Goal: Information Seeking & Learning: Learn about a topic

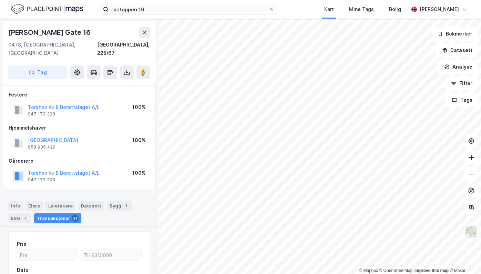
scroll to position [147, 0]
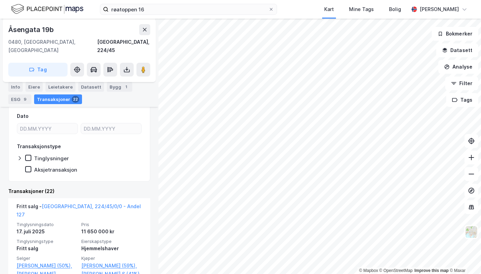
scroll to position [319, 0]
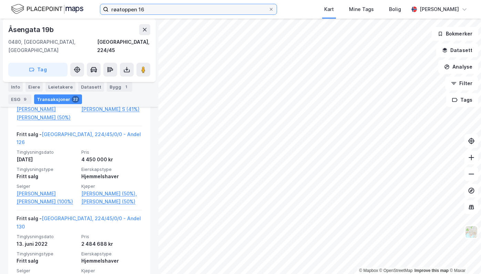
click at [141, 10] on input "røatoppen 16" at bounding box center [189, 9] width 160 height 10
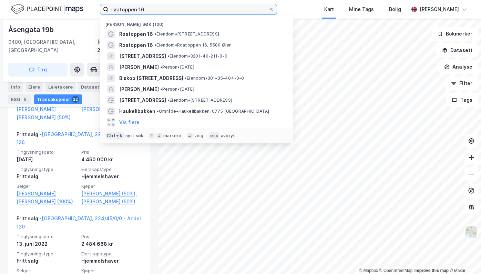
click at [141, 10] on input "røatoppen 16" at bounding box center [189, 9] width 160 height 10
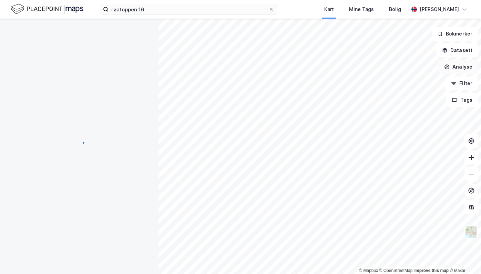
scroll to position [0, 0]
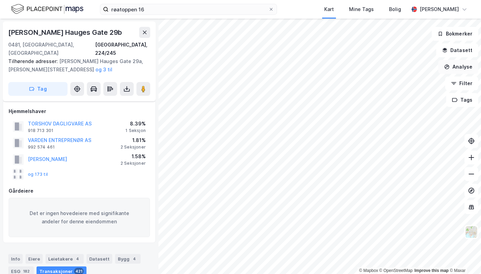
scroll to position [131, 0]
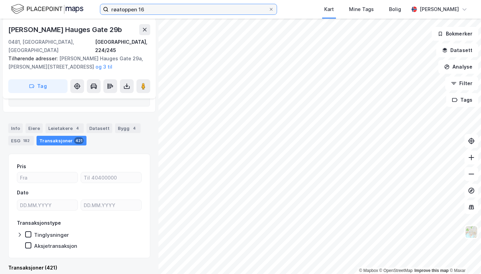
click at [196, 13] on input "røatoppen 16" at bounding box center [189, 9] width 160 height 10
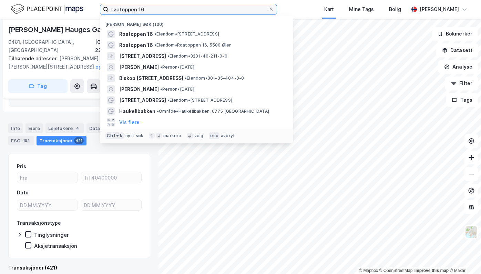
click at [196, 13] on input "røatoppen 16" at bounding box center [189, 9] width 160 height 10
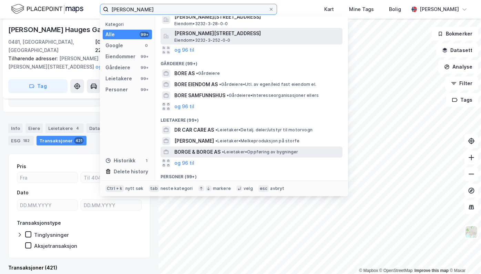
scroll to position [101, 0]
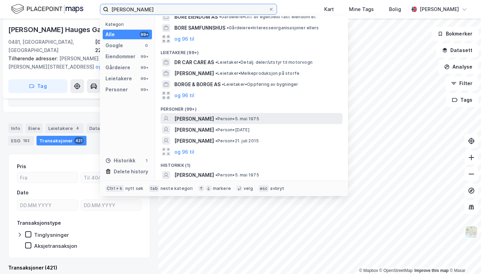
type input "[PERSON_NAME]"
click at [245, 118] on span "• Person • [DATE]" at bounding box center [237, 119] width 44 height 6
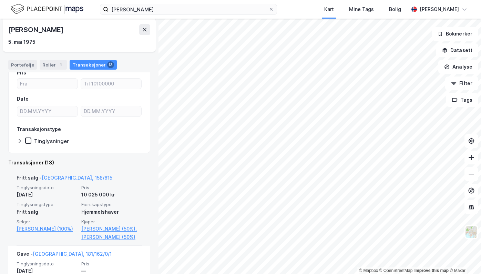
scroll to position [69, 0]
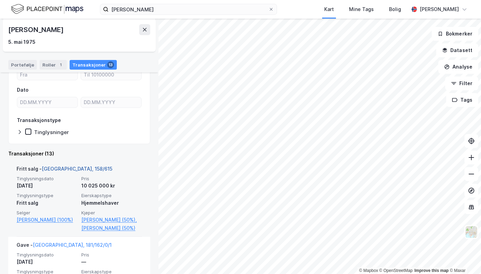
click at [55, 169] on link "[GEOGRAPHIC_DATA], 158/615" at bounding box center [77, 169] width 71 height 6
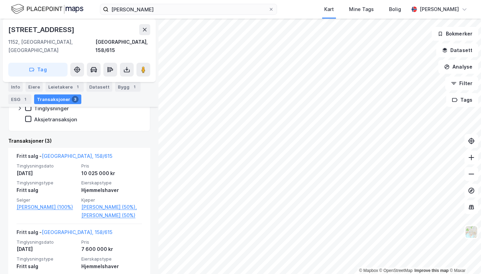
scroll to position [183, 0]
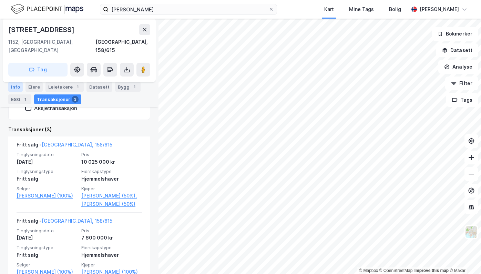
click at [20, 89] on div "Info" at bounding box center [15, 87] width 14 height 10
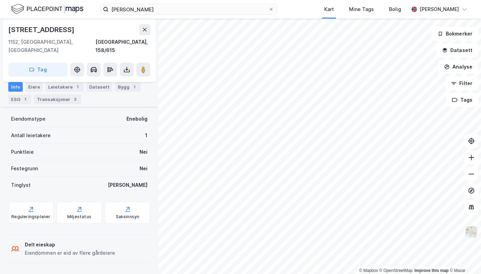
scroll to position [129, 0]
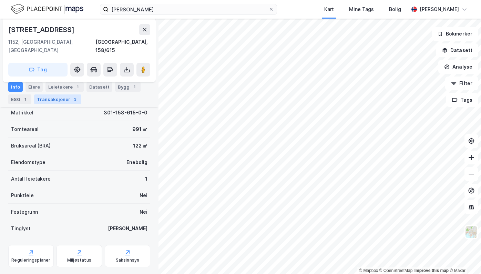
click at [46, 97] on div "Transaksjoner 3" at bounding box center [57, 99] width 47 height 10
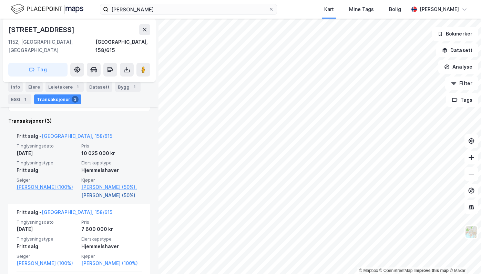
scroll to position [198, 0]
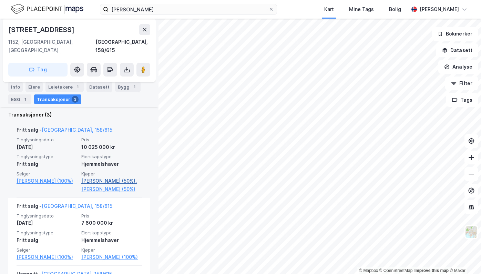
click at [105, 177] on link "[PERSON_NAME] (50%)," at bounding box center [111, 181] width 61 height 8
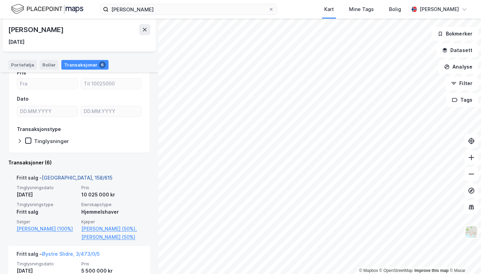
scroll to position [103, 0]
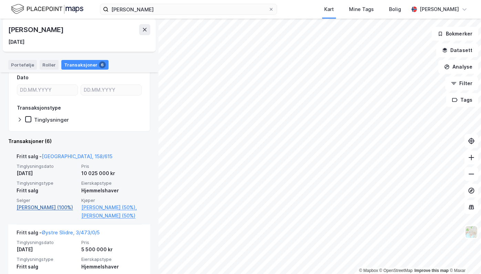
click at [45, 207] on link "[PERSON_NAME] (100%)" at bounding box center [47, 207] width 61 height 8
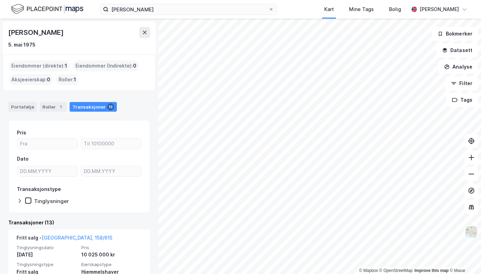
click at [44, 64] on div "Eiendommer (direkte) : 1" at bounding box center [39, 65] width 61 height 11
click at [29, 105] on div "Portefølje" at bounding box center [22, 107] width 29 height 10
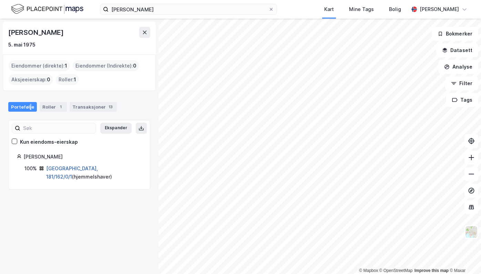
click at [68, 168] on link "[GEOGRAPHIC_DATA], 181/162/0/1" at bounding box center [72, 172] width 52 height 14
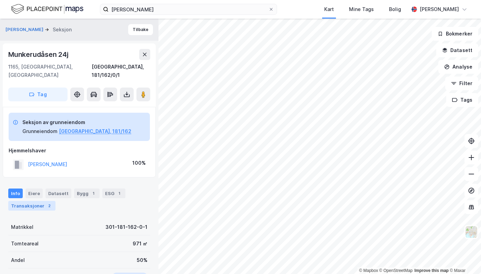
click at [39, 201] on div "Transaksjoner 2" at bounding box center [31, 206] width 47 height 10
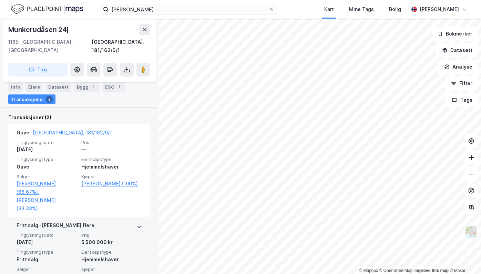
scroll to position [217, 0]
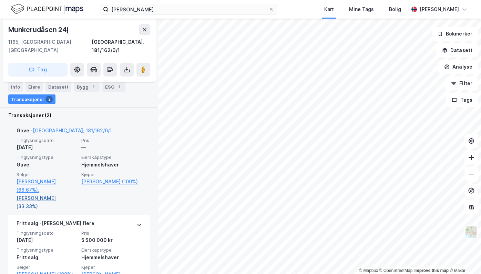
click at [36, 194] on link "[PERSON_NAME] (33.33%)" at bounding box center [47, 202] width 61 height 17
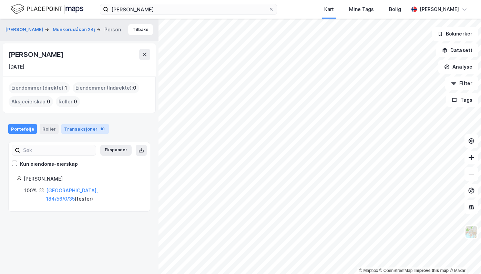
click at [84, 130] on div "Transaksjoner 10" at bounding box center [85, 129] width 48 height 10
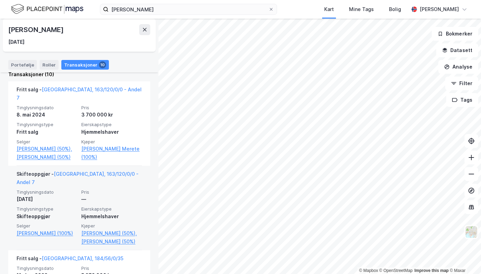
scroll to position [172, 0]
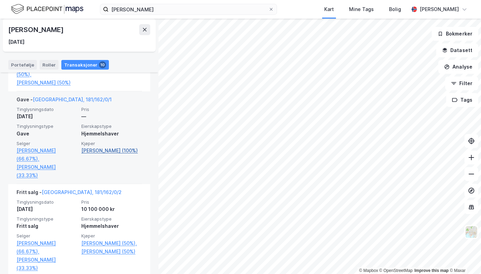
click at [96, 154] on link "[PERSON_NAME] (100%)" at bounding box center [111, 150] width 61 height 8
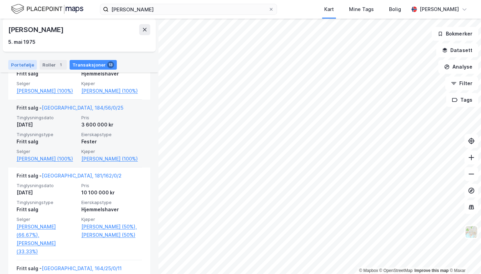
click at [23, 63] on div "Portefølje" at bounding box center [22, 65] width 29 height 10
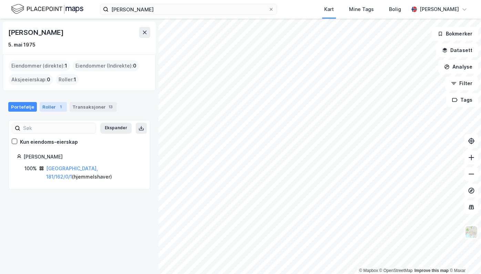
click at [45, 107] on div "Roller 1" at bounding box center [53, 107] width 27 height 10
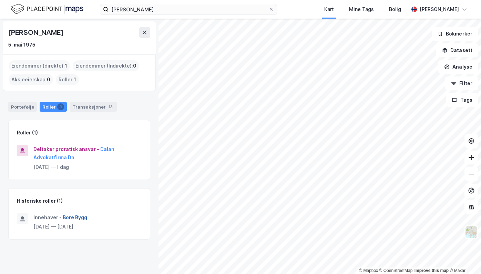
click at [0, 0] on button "Bore Bygg" at bounding box center [0, 0] width 0 height 0
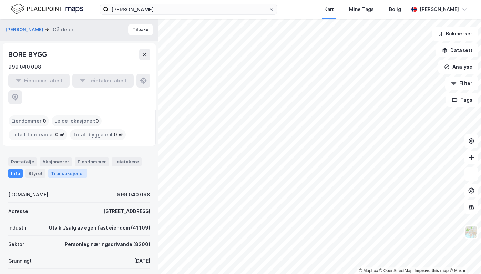
click at [53, 169] on div "Transaksjoner" at bounding box center [67, 173] width 39 height 9
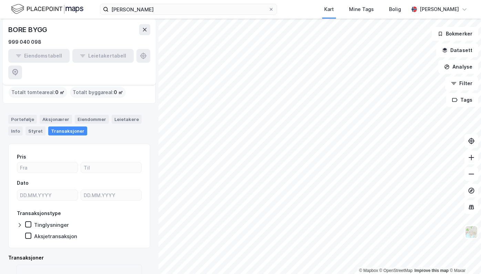
scroll to position [55, 0]
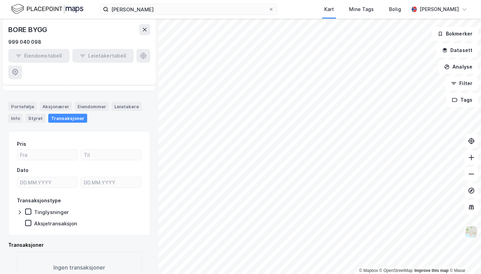
click at [33, 114] on div "Styret" at bounding box center [35, 118] width 20 height 9
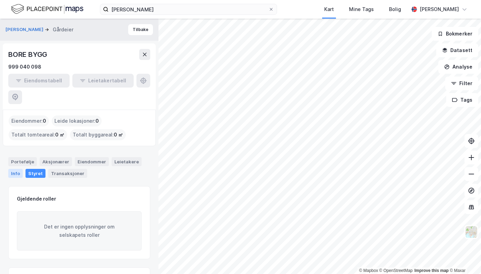
click at [20, 169] on div "Info" at bounding box center [15, 173] width 14 height 9
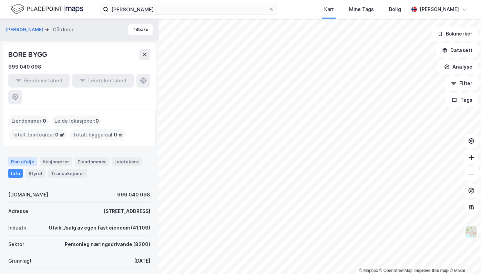
click at [22, 157] on div "Portefølje" at bounding box center [22, 161] width 29 height 9
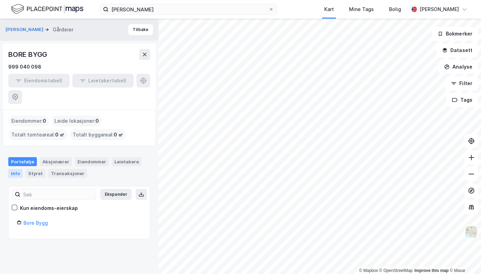
click at [16, 169] on div "Info" at bounding box center [15, 173] width 14 height 9
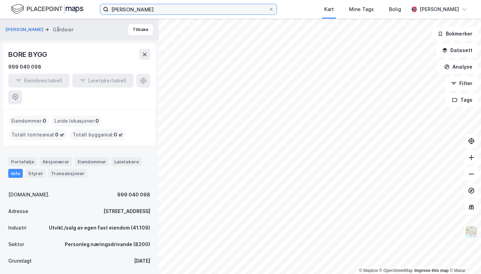
click at [147, 13] on input "[PERSON_NAME]" at bounding box center [189, 9] width 160 height 10
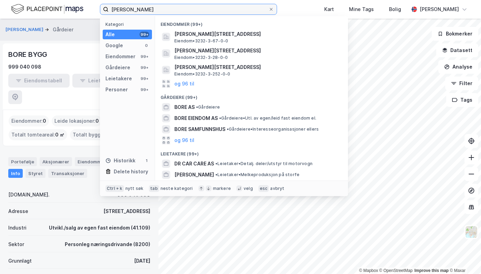
click at [147, 13] on input "[PERSON_NAME]" at bounding box center [189, 9] width 160 height 10
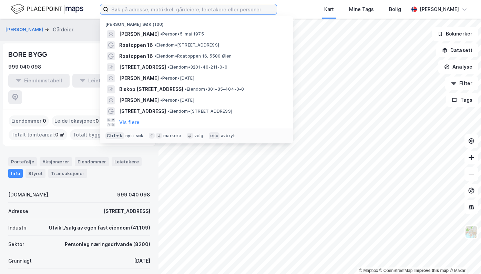
type input "b"
type input "P"
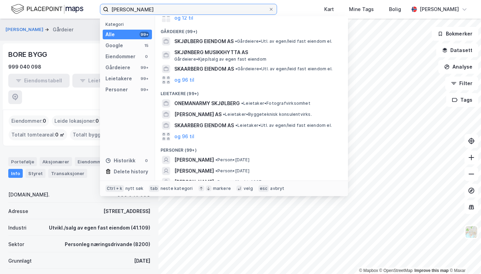
scroll to position [72, 0]
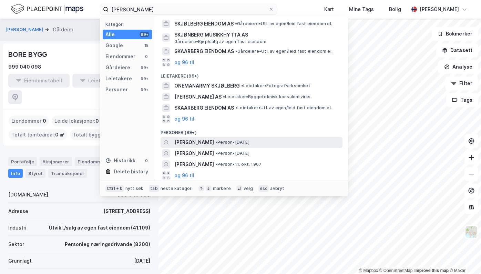
click at [208, 141] on span "[PERSON_NAME]" at bounding box center [194, 142] width 40 height 8
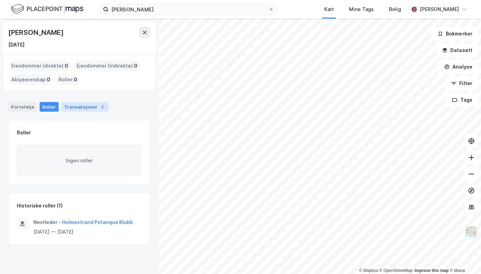
click at [87, 105] on div "Transaksjoner 2" at bounding box center [84, 107] width 47 height 10
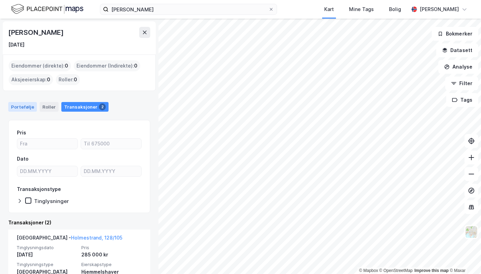
click at [14, 109] on div "Portefølje" at bounding box center [22, 107] width 29 height 10
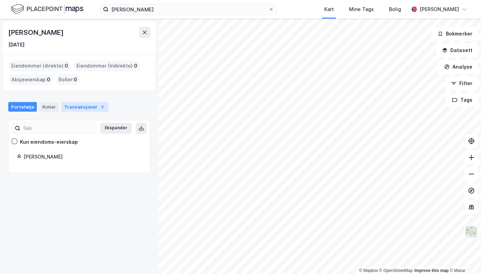
click at [72, 107] on div "Transaksjoner 2" at bounding box center [84, 107] width 47 height 10
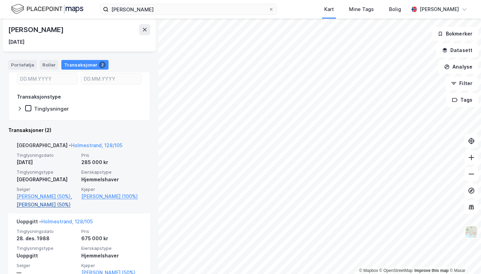
scroll to position [103, 0]
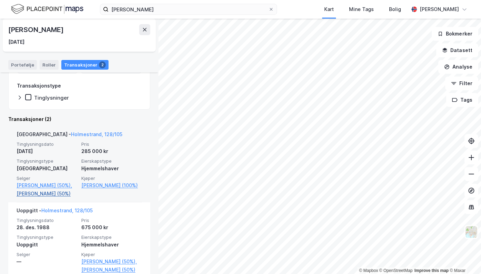
click at [46, 193] on link "[PERSON_NAME] (50%)" at bounding box center [47, 193] width 61 height 8
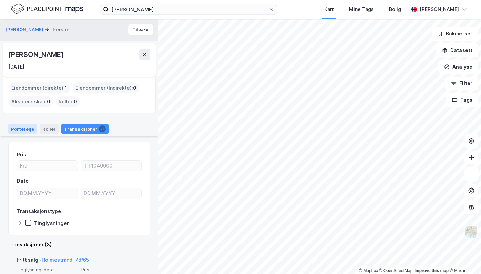
click at [14, 129] on div "Portefølje" at bounding box center [22, 129] width 29 height 10
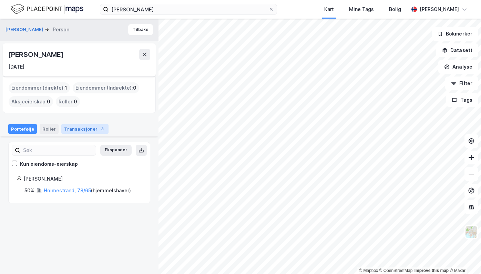
click at [76, 124] on div "Transaksjoner 3" at bounding box center [84, 129] width 47 height 10
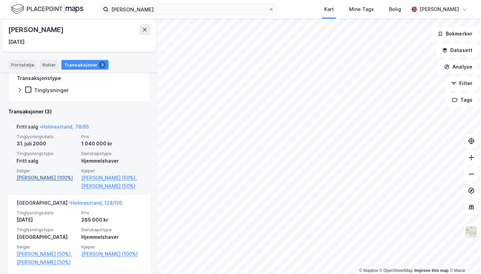
scroll to position [172, 0]
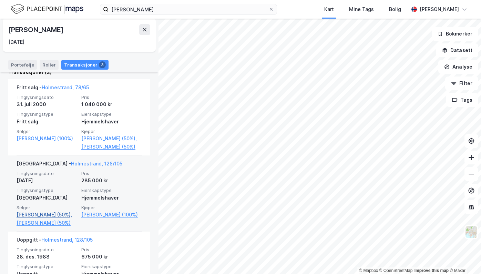
click at [49, 214] on link "[PERSON_NAME] (50%)," at bounding box center [47, 214] width 61 height 8
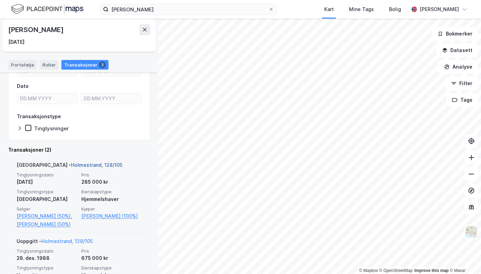
scroll to position [47, 0]
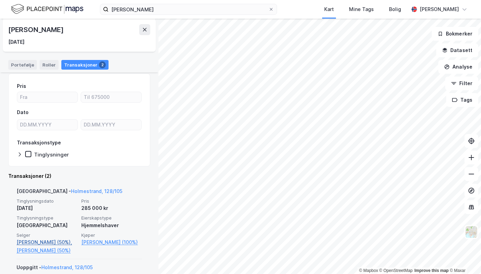
click at [39, 240] on link "[PERSON_NAME] (50%)," at bounding box center [47, 242] width 61 height 8
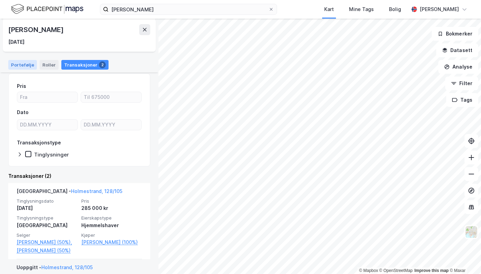
click at [23, 60] on div "Portefølje" at bounding box center [22, 65] width 29 height 10
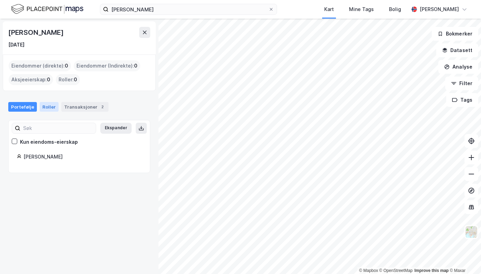
click at [51, 108] on div "Roller" at bounding box center [49, 107] width 19 height 10
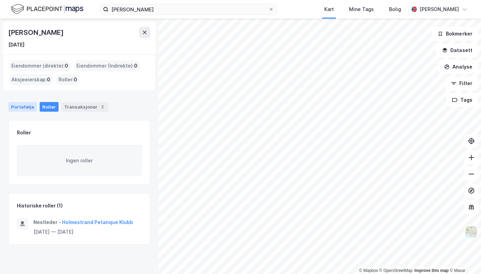
click at [19, 103] on div "Portefølje" at bounding box center [22, 107] width 29 height 10
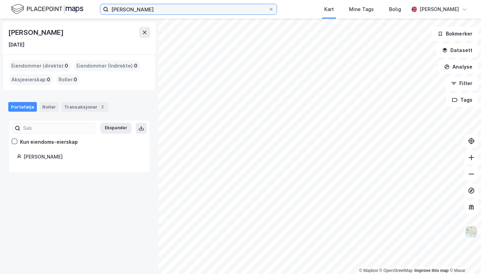
click at [140, 9] on input "[PERSON_NAME]" at bounding box center [189, 9] width 160 height 10
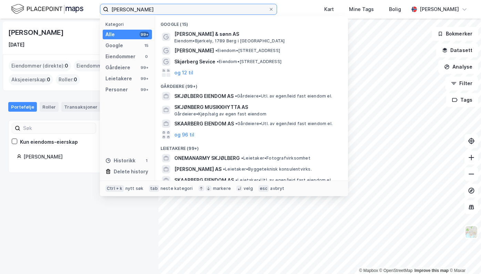
click at [140, 9] on input "[PERSON_NAME]" at bounding box center [189, 9] width 160 height 10
type input "h"
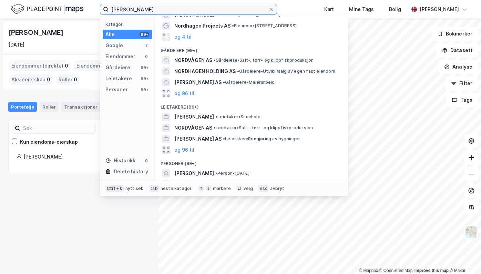
scroll to position [62, 0]
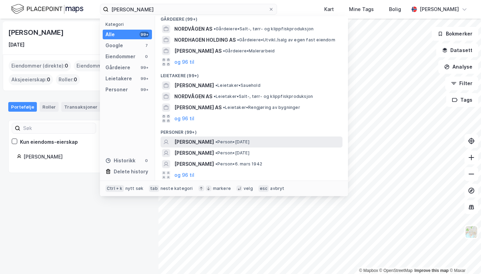
click at [214, 140] on span "[PERSON_NAME]" at bounding box center [194, 142] width 40 height 8
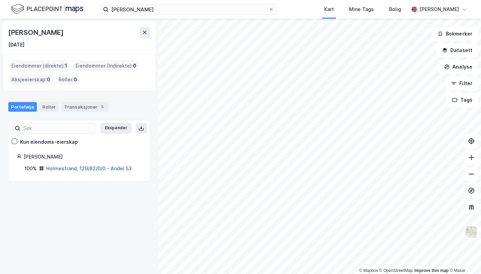
click at [84, 167] on link "Holmestrand, 129/82/0/0 - Andel 53" at bounding box center [88, 168] width 85 height 6
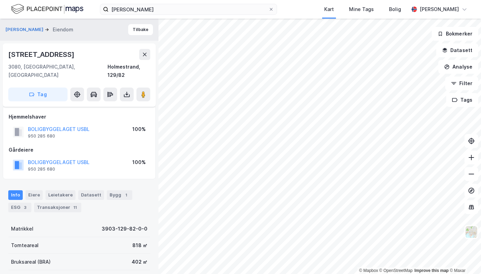
scroll to position [123, 0]
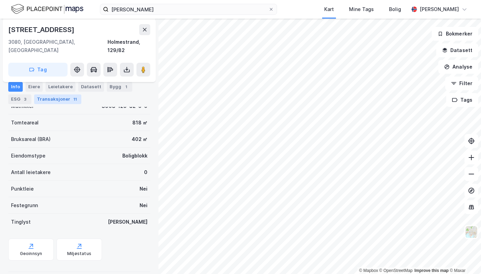
click at [69, 104] on div "Transaksjoner 11" at bounding box center [57, 99] width 47 height 10
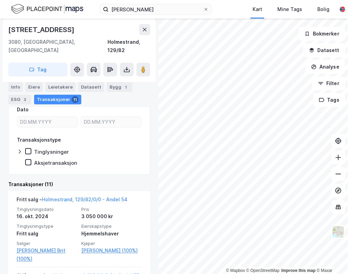
scroll to position [19, 0]
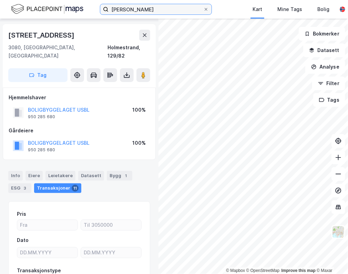
click at [137, 12] on input "[PERSON_NAME]" at bounding box center [156, 9] width 95 height 10
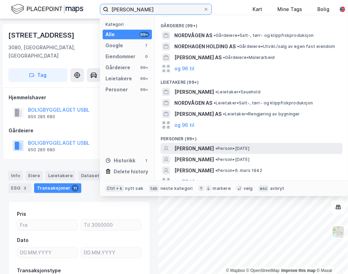
scroll to position [85, 0]
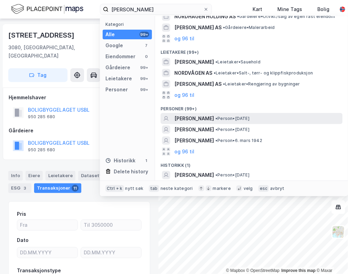
click at [214, 115] on span "[PERSON_NAME]" at bounding box center [194, 118] width 40 height 8
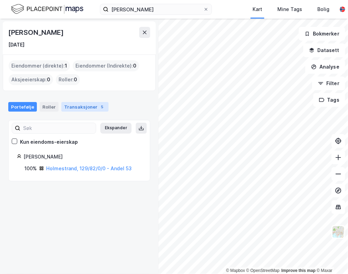
click at [80, 110] on div "Transaksjoner 5" at bounding box center [84, 107] width 47 height 10
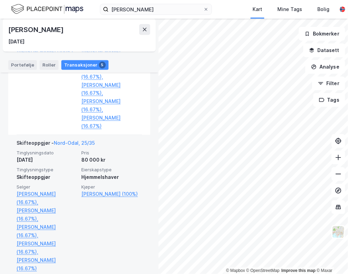
scroll to position [508, 0]
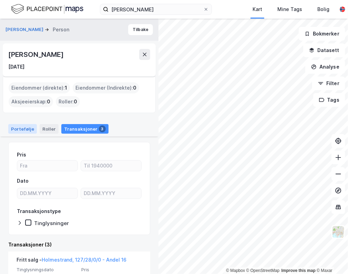
click at [11, 127] on div "Portefølje" at bounding box center [22, 129] width 29 height 10
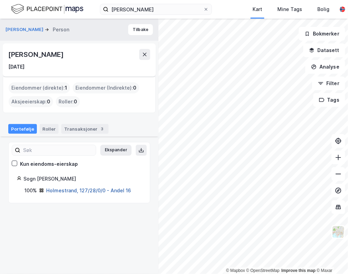
click at [71, 189] on link "Holmestrand, 127/28/0/0 - Andel 16" at bounding box center [88, 190] width 85 height 6
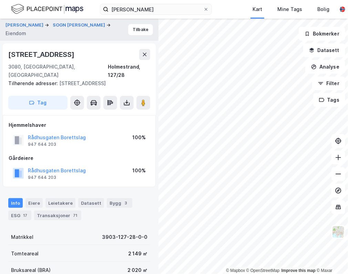
scroll to position [19, 0]
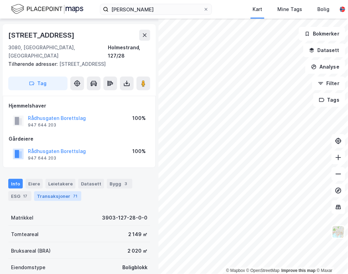
click at [56, 195] on div "Transaksjoner 71" at bounding box center [57, 196] width 47 height 10
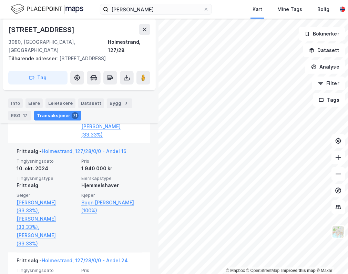
scroll to position [428, 0]
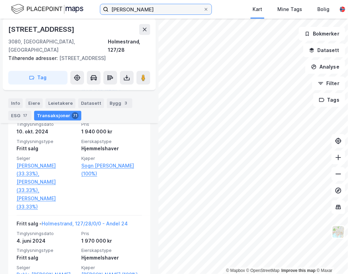
click at [158, 9] on input "[PERSON_NAME]" at bounding box center [156, 9] width 95 height 10
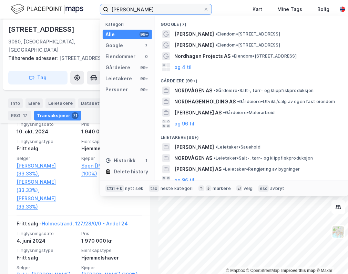
click at [158, 9] on input "[PERSON_NAME]" at bounding box center [156, 9] width 95 height 10
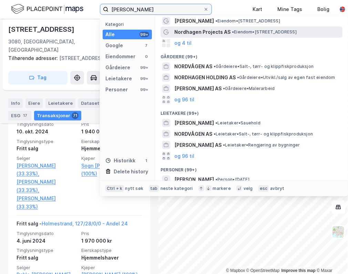
scroll to position [34, 0]
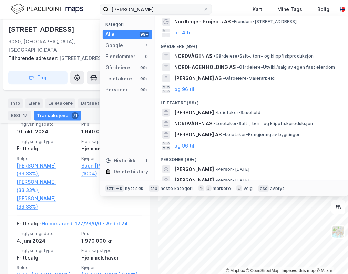
drag, startPoint x: 161, startPoint y: 2, endPoint x: 161, endPoint y: 6, distance: 3.5
click at [161, 3] on div "[PERSON_NAME] Kategori Alle 99+ Google 7 Eiendommer 0 Gårdeiere 99+ Leietakere …" at bounding box center [174, 9] width 348 height 19
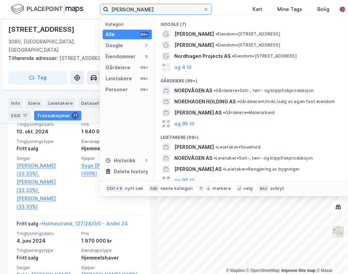
click at [161, 10] on input "[PERSON_NAME]" at bounding box center [156, 9] width 95 height 10
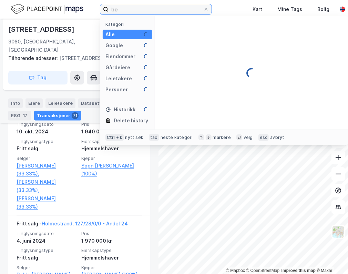
type input "b"
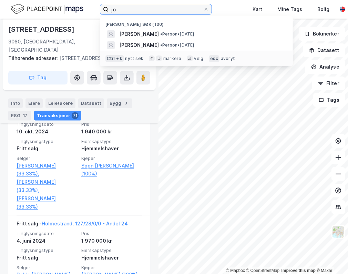
type input "j"
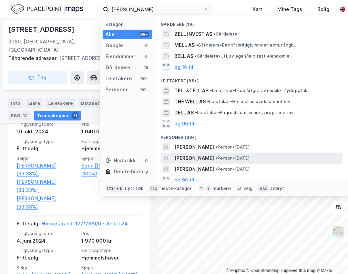
click at [205, 159] on span "[PERSON_NAME]" at bounding box center [194, 158] width 40 height 8
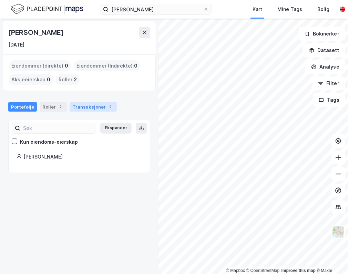
click at [92, 109] on div "Transaksjoner 2" at bounding box center [93, 107] width 47 height 10
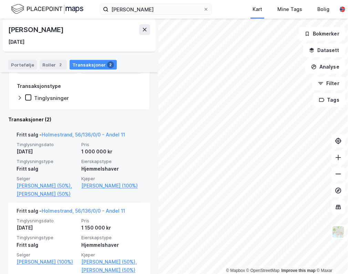
scroll to position [148, 0]
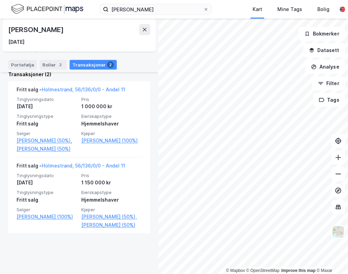
click at [25, 68] on div "Portefølje" at bounding box center [22, 65] width 29 height 10
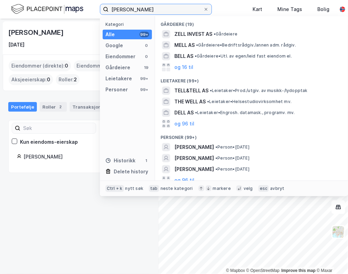
click at [155, 9] on input "[PERSON_NAME]" at bounding box center [156, 9] width 95 height 10
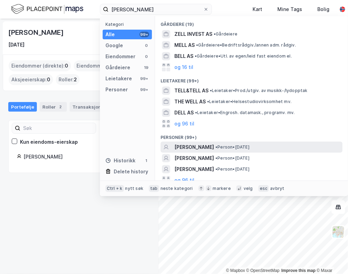
click at [214, 146] on span "[PERSON_NAME]" at bounding box center [194, 147] width 40 height 8
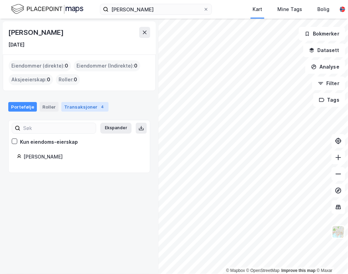
click at [89, 108] on div "Transaksjoner 4" at bounding box center [84, 107] width 47 height 10
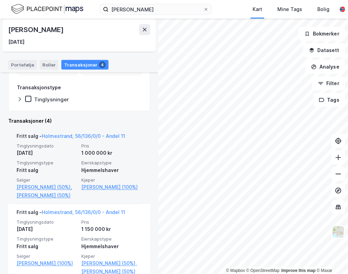
scroll to position [103, 0]
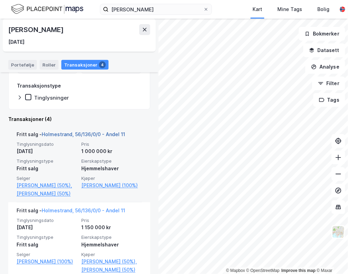
click at [88, 133] on link "Holmestrand, 56/136/0/0 - Andel 11" at bounding box center [83, 134] width 83 height 6
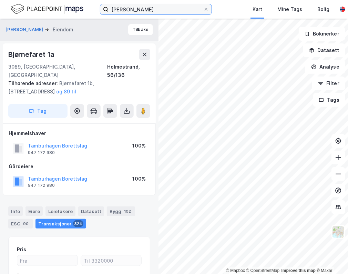
click at [142, 12] on input "[PERSON_NAME]" at bounding box center [156, 9] width 95 height 10
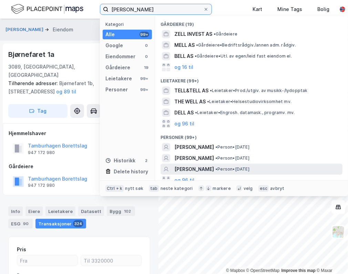
scroll to position [34, 0]
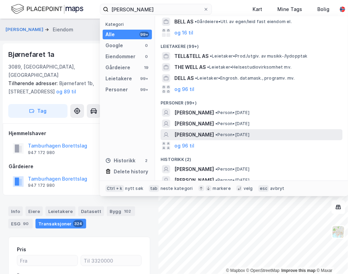
click at [241, 134] on span "• Person • [DATE]" at bounding box center [232, 135] width 34 height 6
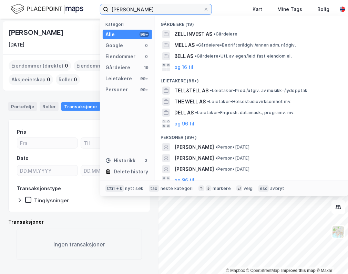
click at [150, 13] on input "[PERSON_NAME]" at bounding box center [156, 9] width 95 height 10
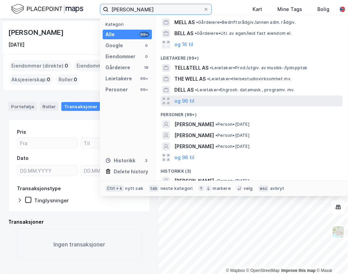
scroll to position [51, 0]
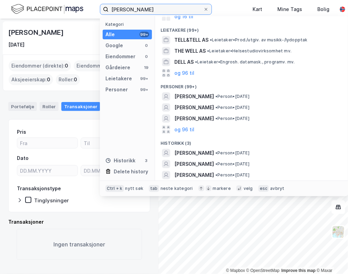
click at [161, 10] on input "[PERSON_NAME]" at bounding box center [156, 9] width 95 height 10
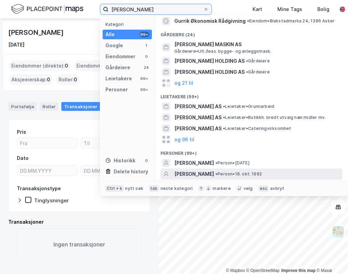
scroll to position [34, 0]
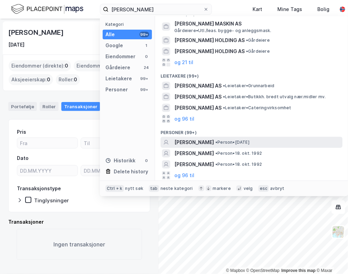
click at [249, 140] on span "• Person • [DATE]" at bounding box center [232, 143] width 34 height 6
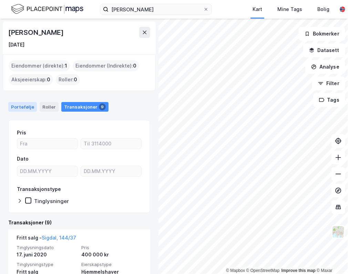
click at [29, 105] on div "Portefølje" at bounding box center [22, 107] width 29 height 10
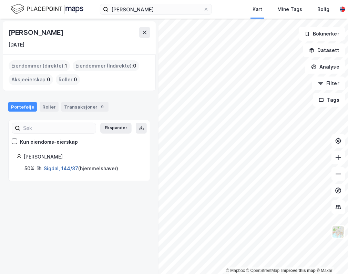
click at [71, 165] on link "Sigdal, 144/37" at bounding box center [61, 168] width 34 height 6
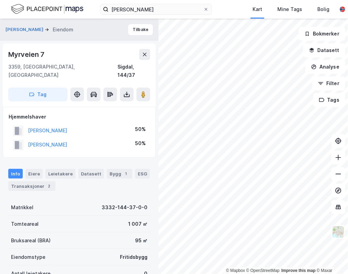
scroll to position [1, 0]
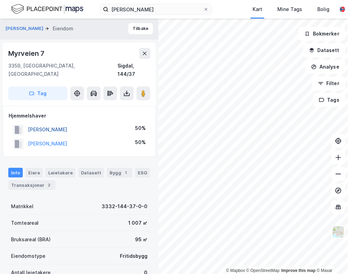
click at [0, 0] on button "[PERSON_NAME]" at bounding box center [0, 0] width 0 height 0
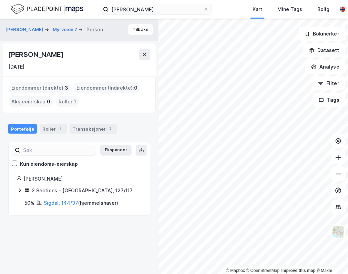
click at [22, 186] on div "2 Sections - [GEOGRAPHIC_DATA], 127/117" at bounding box center [79, 190] width 125 height 9
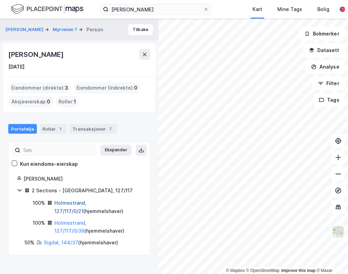
click at [86, 201] on link "Holmestrand, 127/117/0/21" at bounding box center [70, 207] width 32 height 14
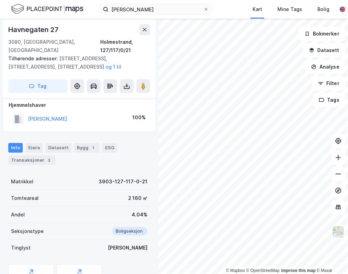
scroll to position [88, 0]
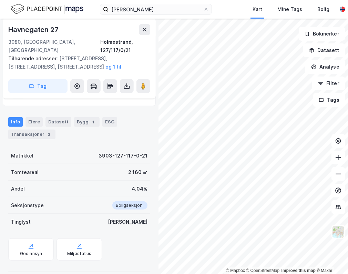
click at [132, 2] on div "[PERSON_NAME] Kart Mine Tags Bolig [PERSON_NAME]" at bounding box center [174, 9] width 348 height 19
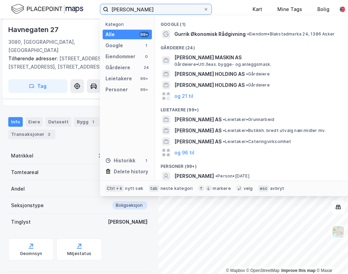
click at [134, 9] on input "[PERSON_NAME]" at bounding box center [156, 9] width 95 height 10
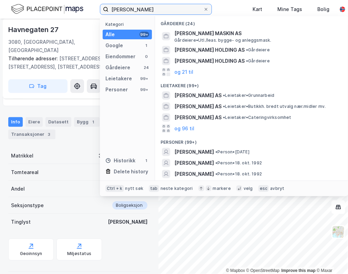
scroll to position [0, 0]
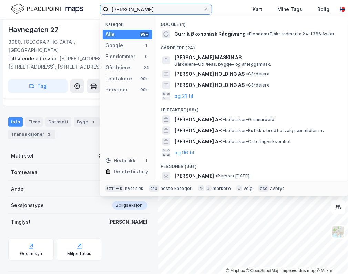
click at [152, 9] on input "[PERSON_NAME]" at bounding box center [156, 9] width 95 height 10
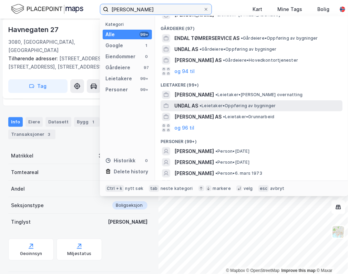
scroll to position [29, 0]
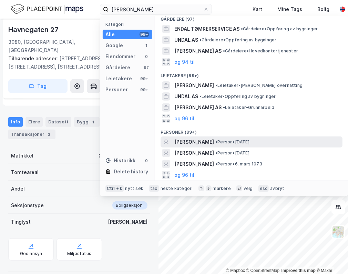
click at [228, 140] on span "• Person • [DATE]" at bounding box center [232, 142] width 34 height 6
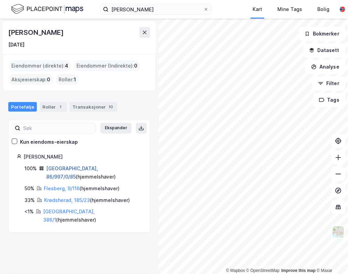
click at [56, 167] on link "[GEOGRAPHIC_DATA], 86/997/0/85" at bounding box center [72, 172] width 52 height 14
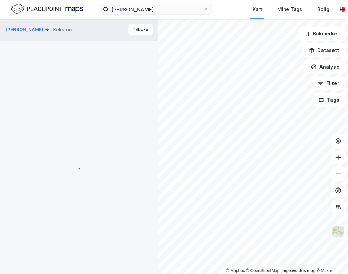
scroll to position [88, 0]
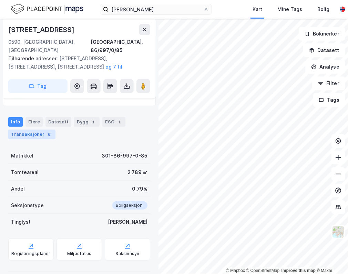
click at [37, 130] on div "Transaksjoner 6" at bounding box center [31, 135] width 47 height 10
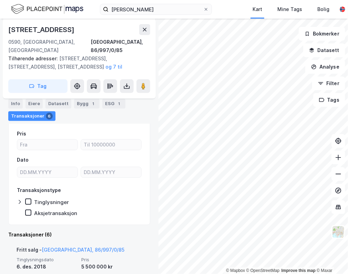
scroll to position [192, 0]
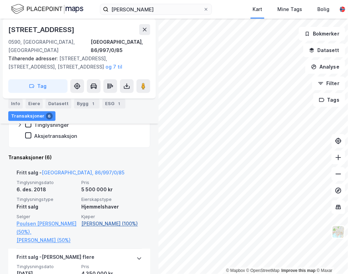
click at [102, 219] on link "[PERSON_NAME] (100%)" at bounding box center [111, 223] width 61 height 8
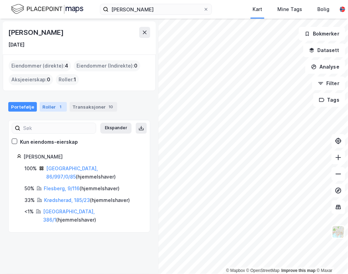
click at [52, 105] on div "Roller 1" at bounding box center [53, 107] width 27 height 10
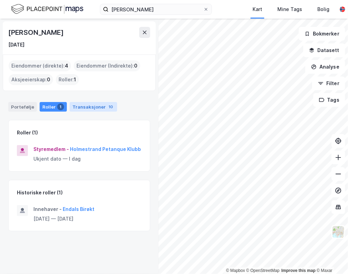
click at [90, 106] on div "Transaksjoner 10" at bounding box center [94, 107] width 48 height 10
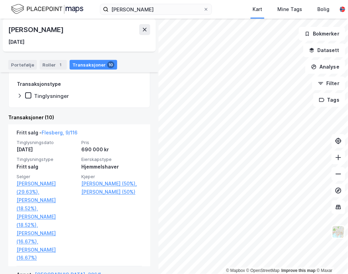
scroll to position [172, 0]
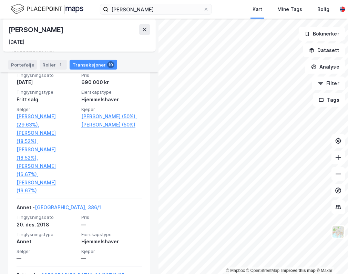
drag, startPoint x: 22, startPoint y: 64, endPoint x: 24, endPoint y: 79, distance: 14.7
click at [22, 64] on div "Portefølje" at bounding box center [22, 65] width 29 height 10
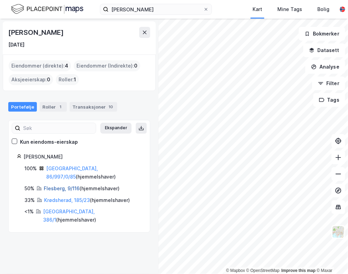
click at [55, 185] on link "Flesberg, 9/116" at bounding box center [62, 188] width 36 height 6
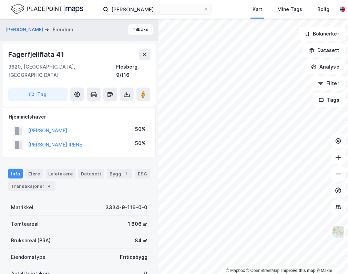
scroll to position [129, 0]
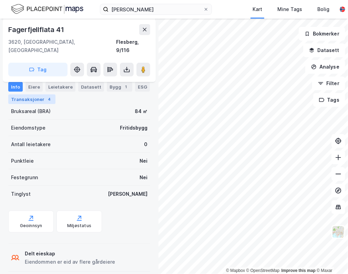
click at [35, 104] on div "Transaksjoner 4" at bounding box center [31, 99] width 47 height 10
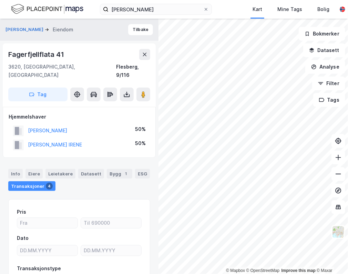
click at [54, 126] on div "[PERSON_NAME]" at bounding box center [47, 130] width 39 height 8
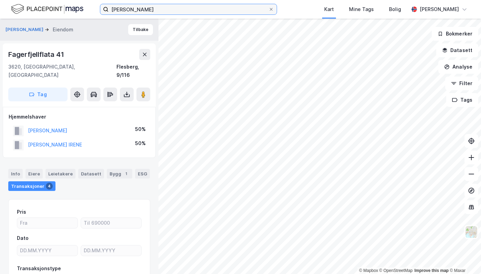
click at [160, 9] on input "[PERSON_NAME]" at bounding box center [189, 9] width 160 height 10
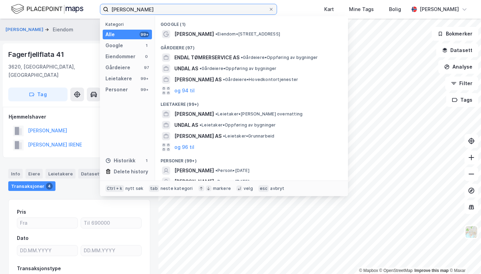
click at [160, 9] on input "[PERSON_NAME]" at bounding box center [189, 9] width 160 height 10
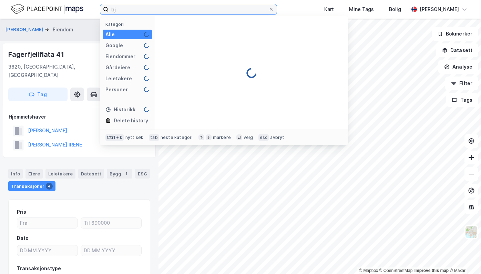
type input "b"
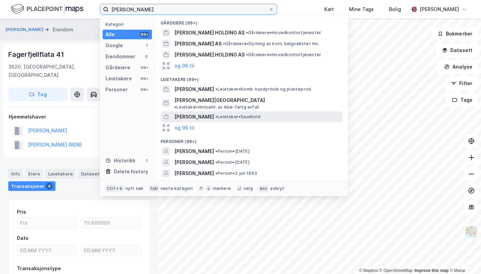
scroll to position [52, 0]
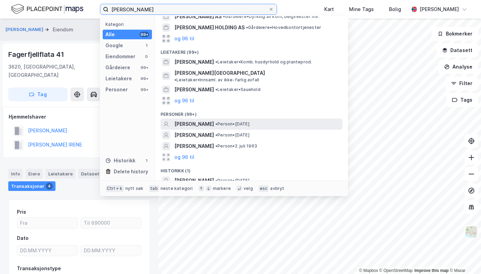
type input "[PERSON_NAME]"
click at [239, 121] on span "• Person • [DATE]" at bounding box center [232, 124] width 34 height 6
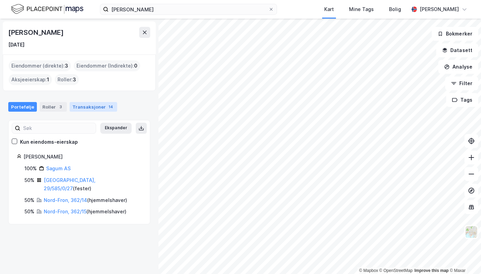
click at [83, 105] on div "Transaksjoner 14" at bounding box center [94, 107] width 48 height 10
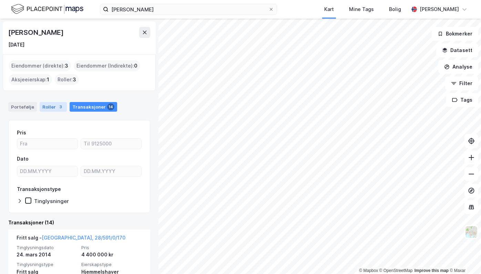
click at [57, 105] on div "3" at bounding box center [60, 106] width 7 height 7
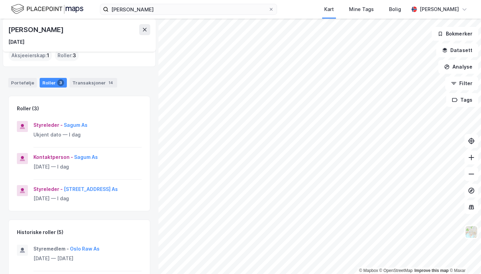
scroll to position [34, 0]
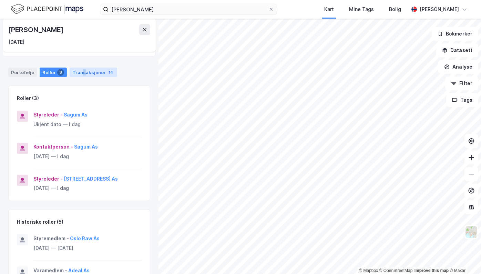
click at [81, 70] on div "Transaksjoner 14" at bounding box center [94, 73] width 48 height 10
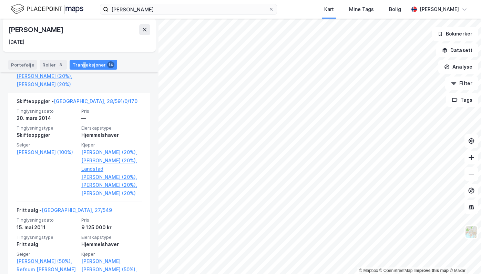
scroll to position [207, 0]
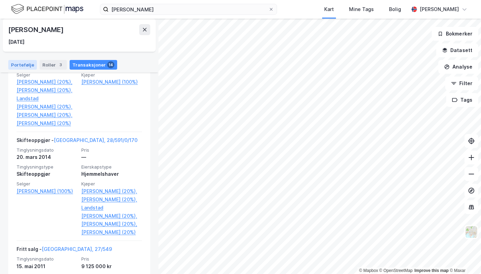
click at [21, 68] on div "Portefølje" at bounding box center [22, 65] width 29 height 10
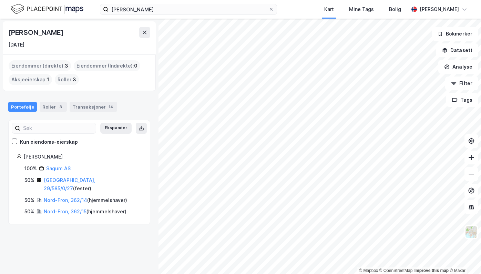
click at [66, 183] on div "[GEOGRAPHIC_DATA], 29/585/0/27 ( fester )" at bounding box center [93, 184] width 98 height 17
click at [66, 182] on link "[GEOGRAPHIC_DATA], 29/585/0/27" at bounding box center [70, 184] width 52 height 14
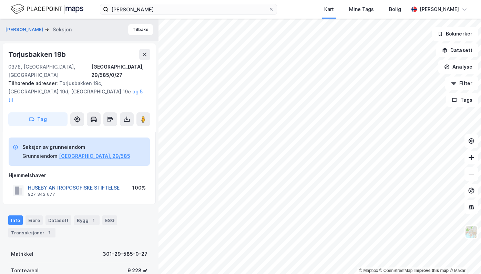
click at [0, 0] on button "HUSEBY ANTROPOSOFISKE STIFTELSE" at bounding box center [0, 0] width 0 height 0
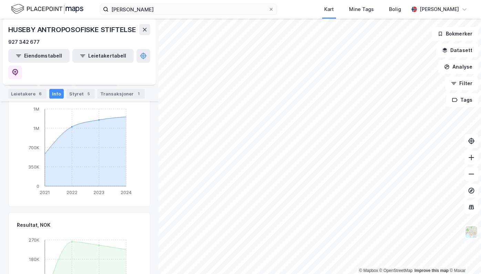
scroll to position [411, 0]
